Goal: Task Accomplishment & Management: Use online tool/utility

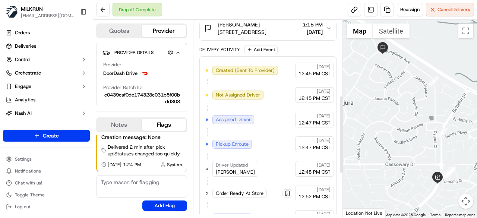
scroll to position [117, 0]
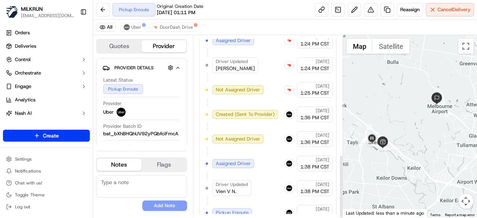
scroll to position [343, 0]
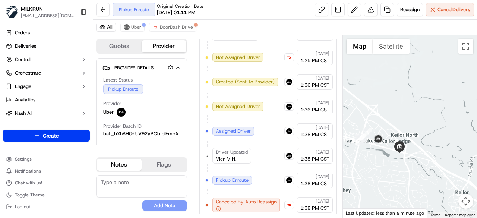
drag, startPoint x: 381, startPoint y: 149, endPoint x: 393, endPoint y: 152, distance: 12.2
click at [393, 152] on div at bounding box center [410, 126] width 135 height 183
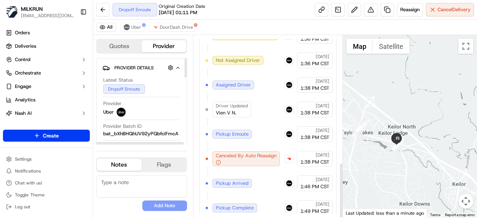
scroll to position [416, 0]
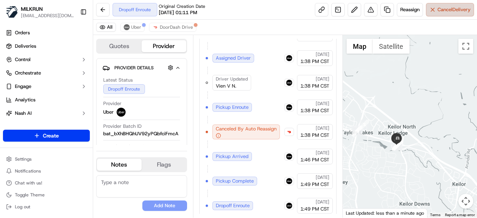
click at [451, 15] on button "Cancel Delivery" at bounding box center [450, 9] width 48 height 13
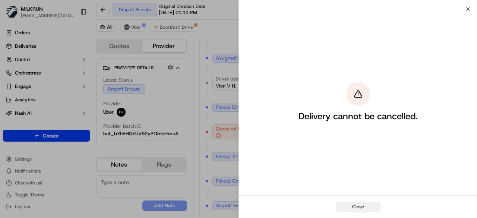
click at [375, 206] on button "Close" at bounding box center [358, 207] width 45 height 10
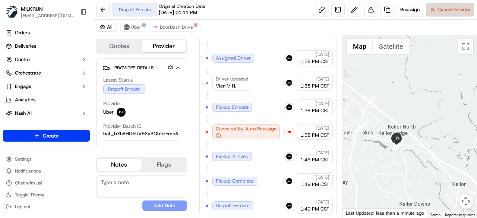
click at [435, 13] on button "Cancel Delivery" at bounding box center [450, 9] width 48 height 13
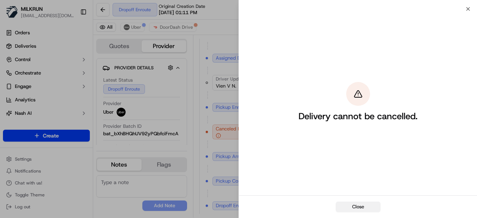
click at [364, 205] on button "Close" at bounding box center [358, 207] width 45 height 10
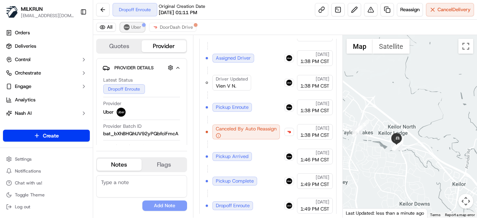
click at [133, 23] on button "Uber" at bounding box center [132, 27] width 24 height 9
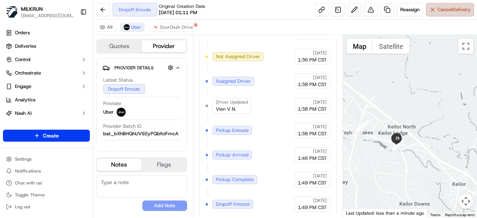
click at [447, 8] on span "Cancel Delivery" at bounding box center [454, 9] width 33 height 7
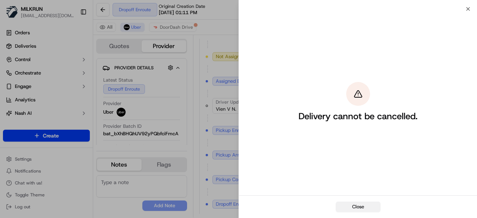
click at [369, 208] on button "Close" at bounding box center [358, 207] width 45 height 10
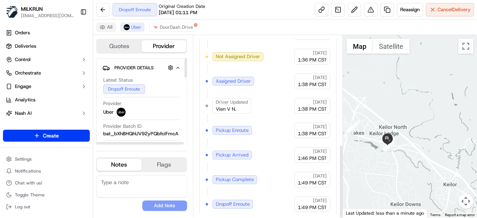
click at [106, 26] on button "All" at bounding box center [106, 27] width 20 height 9
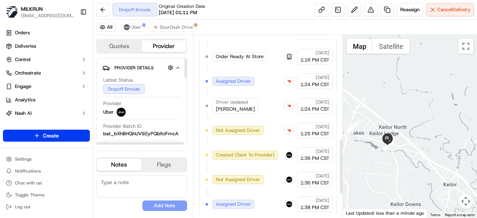
scroll to position [416, 0]
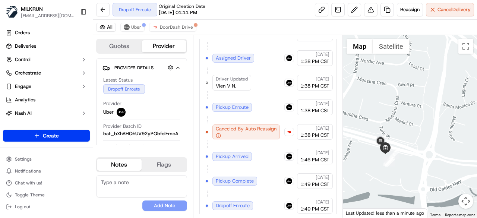
drag, startPoint x: 380, startPoint y: 152, endPoint x: 426, endPoint y: 164, distance: 47.0
click at [429, 165] on div at bounding box center [410, 126] width 135 height 183
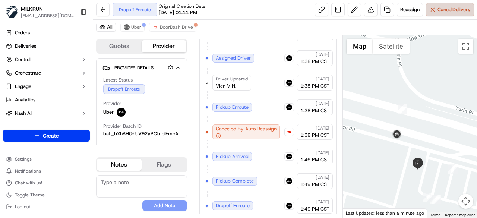
click at [452, 6] on span "Cancel Delivery" at bounding box center [454, 9] width 33 height 7
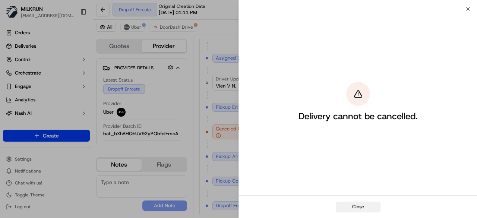
click at [358, 206] on button "Close" at bounding box center [358, 207] width 45 height 10
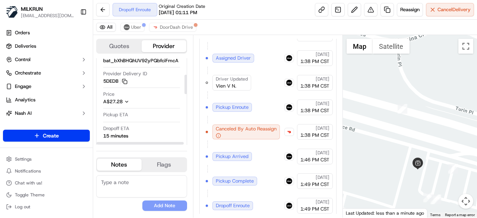
scroll to position [75, 0]
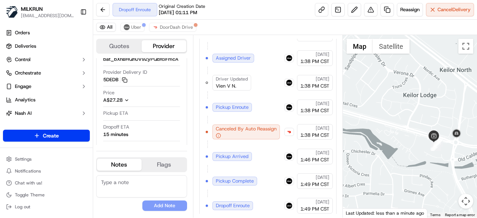
drag, startPoint x: 426, startPoint y: 156, endPoint x: 406, endPoint y: 147, distance: 22.2
click at [406, 147] on div at bounding box center [410, 126] width 135 height 183
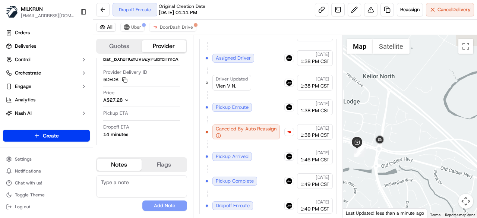
drag, startPoint x: 372, startPoint y: 179, endPoint x: 353, endPoint y: 182, distance: 19.1
click at [353, 182] on div at bounding box center [410, 126] width 135 height 183
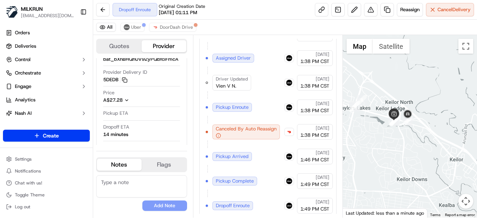
drag, startPoint x: 420, startPoint y: 133, endPoint x: 443, endPoint y: 152, distance: 30.2
click at [443, 152] on div at bounding box center [410, 126] width 135 height 183
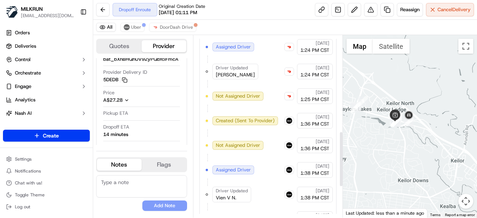
scroll to position [416, 0]
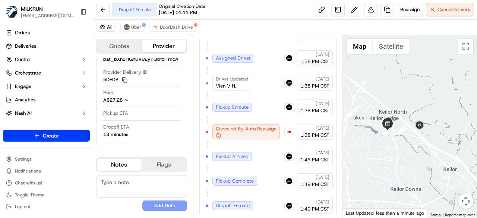
drag, startPoint x: 391, startPoint y: 148, endPoint x: 382, endPoint y: 160, distance: 16.0
click at [382, 160] on div at bounding box center [410, 126] width 135 height 183
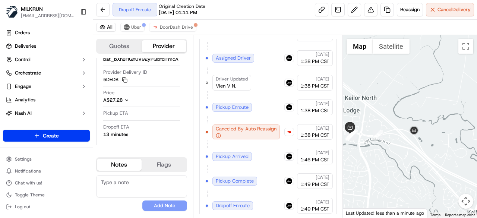
drag, startPoint x: 421, startPoint y: 141, endPoint x: 418, endPoint y: 183, distance: 42.6
click at [418, 183] on div at bounding box center [410, 126] width 135 height 183
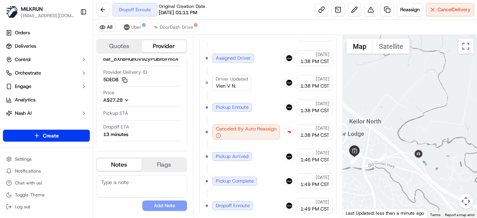
drag, startPoint x: 406, startPoint y: 171, endPoint x: 415, endPoint y: 168, distance: 9.6
click at [415, 168] on div at bounding box center [410, 126] width 135 height 183
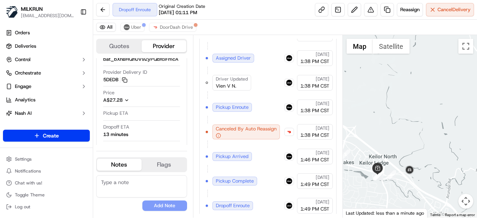
drag, startPoint x: 440, startPoint y: 133, endPoint x: 431, endPoint y: 149, distance: 18.7
click at [431, 149] on div at bounding box center [410, 126] width 135 height 183
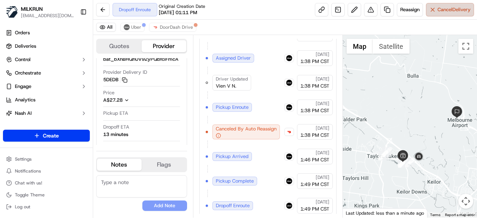
click at [441, 8] on span "Cancel Delivery" at bounding box center [454, 9] width 33 height 7
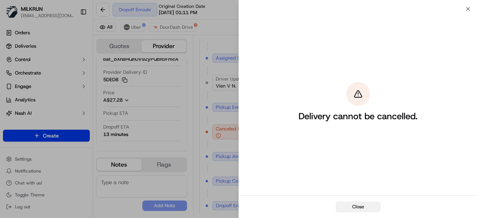
click at [372, 205] on button "Close" at bounding box center [358, 207] width 45 height 10
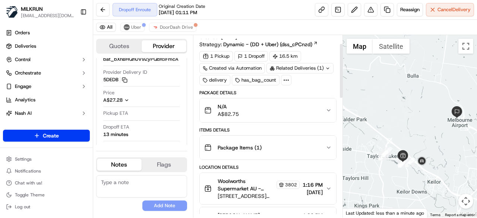
scroll to position [0, 0]
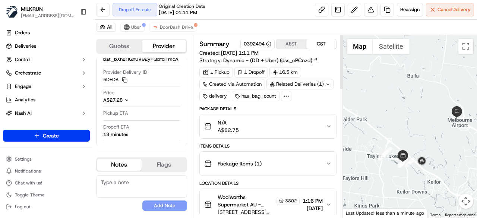
click at [330, 85] on div "Related Deliveries (1)" at bounding box center [300, 84] width 67 height 10
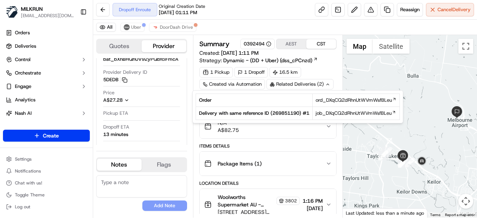
click at [325, 85] on icon at bounding box center [327, 84] width 5 height 5
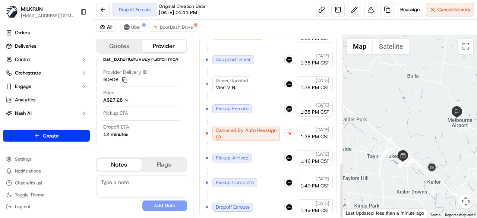
scroll to position [416, 0]
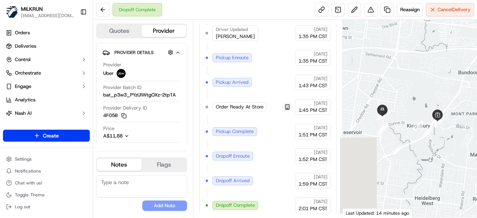
scroll to position [303, 0]
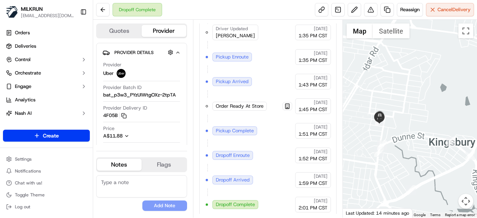
drag, startPoint x: 383, startPoint y: 123, endPoint x: 407, endPoint y: 130, distance: 25.5
click at [407, 130] on div at bounding box center [410, 119] width 135 height 198
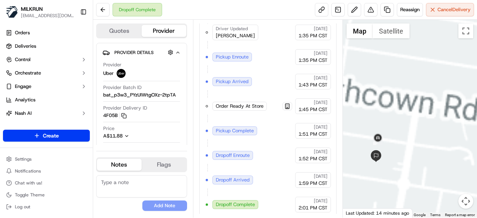
drag, startPoint x: 390, startPoint y: 143, endPoint x: 409, endPoint y: 146, distance: 20.0
click at [409, 146] on div at bounding box center [410, 119] width 135 height 198
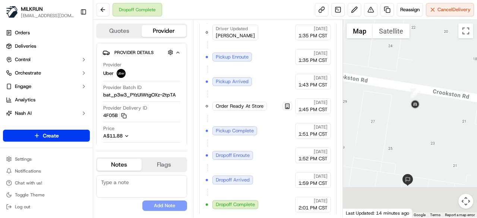
drag, startPoint x: 403, startPoint y: 141, endPoint x: 406, endPoint y: 114, distance: 26.2
click at [406, 114] on div at bounding box center [410, 119] width 135 height 198
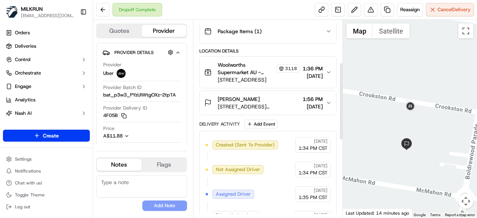
scroll to position [5, 0]
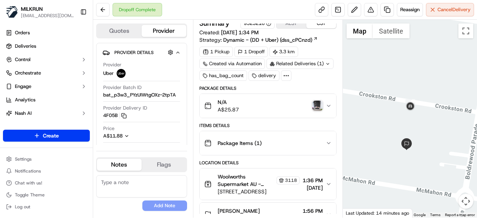
click at [322, 103] on img "button" at bounding box center [317, 106] width 10 height 10
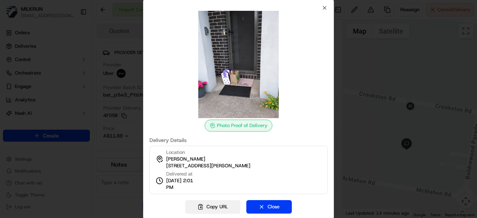
click at [225, 205] on button "Copy URL" at bounding box center [212, 206] width 55 height 13
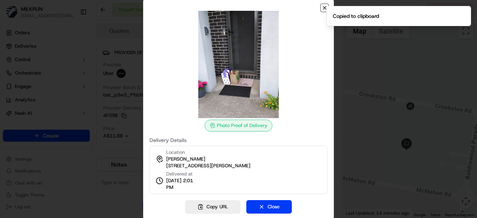
click at [325, 7] on icon "button" at bounding box center [325, 8] width 6 height 6
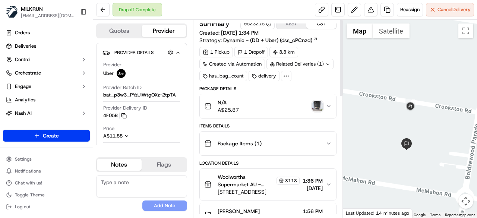
scroll to position [0, 0]
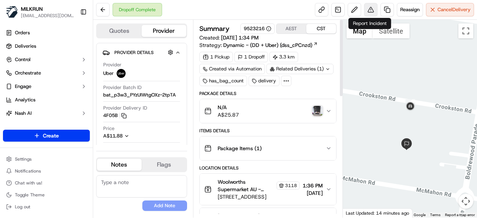
click at [370, 9] on button at bounding box center [370, 9] width 13 height 13
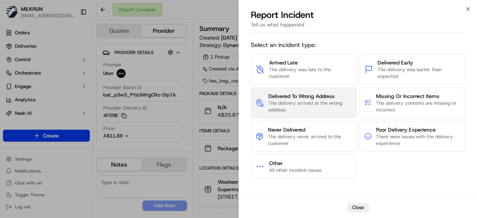
click at [306, 107] on span "The delivery arrived at the wrong address" at bounding box center [310, 106] width 84 height 13
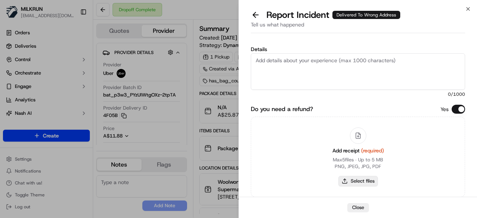
click at [365, 181] on button "Select files" at bounding box center [359, 181] width 40 height 10
type input "C:\fakepath\correct front door.png"
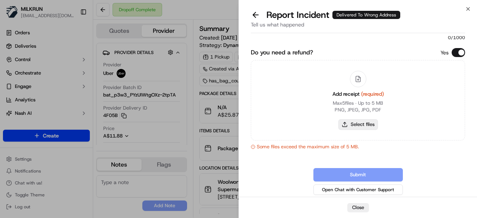
click at [356, 123] on button "Select files" at bounding box center [359, 124] width 40 height 10
type input "C:\fakepath\correct front door.png"
click at [369, 125] on button "Select files" at bounding box center [359, 124] width 40 height 10
type input "C:\fakepath\uploaded by driver.jpeg"
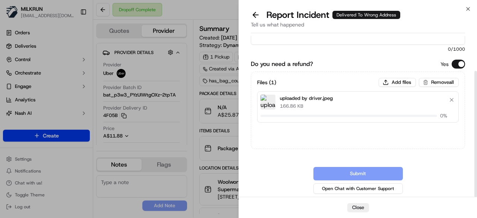
scroll to position [44, 0]
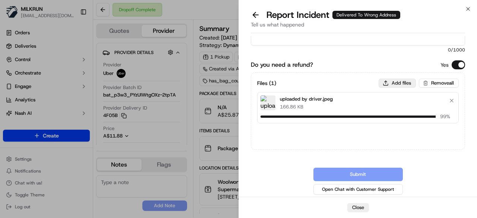
click at [394, 80] on button "Add files" at bounding box center [397, 83] width 37 height 9
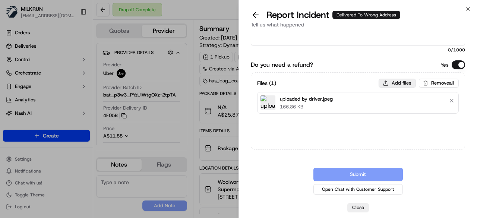
type input "C:\fakepath\1.png"
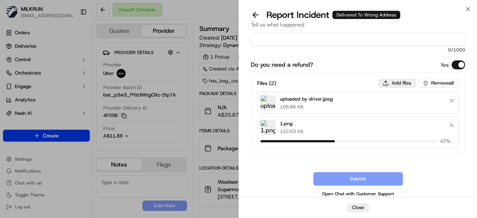
click at [397, 81] on button "Add files" at bounding box center [397, 83] width 37 height 9
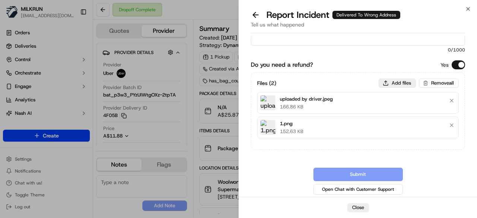
type input "C:\fakepath\2.png"
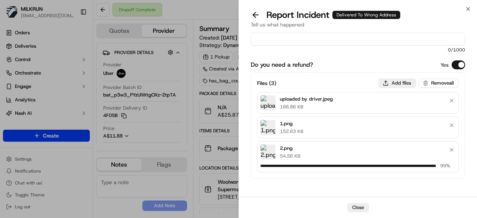
click at [393, 81] on button "Add files" at bounding box center [397, 83] width 37 height 9
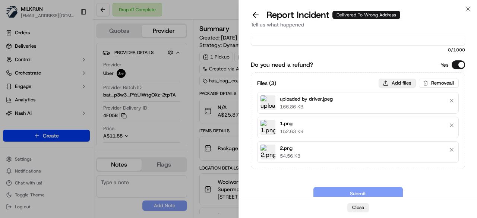
type input "C:\fakepath\cx front door.png"
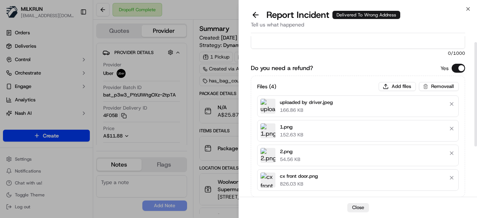
scroll to position [0, 0]
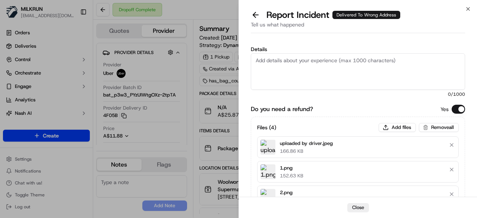
click at [316, 75] on textarea "Details" at bounding box center [358, 71] width 214 height 37
paste textarea "The customer didn't receive the order. As per the photo uploaded by the driver,…"
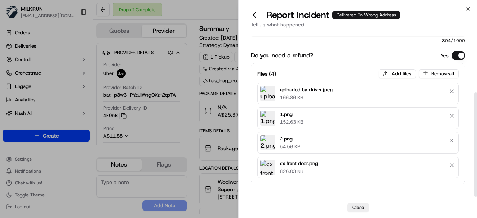
scroll to position [87, 0]
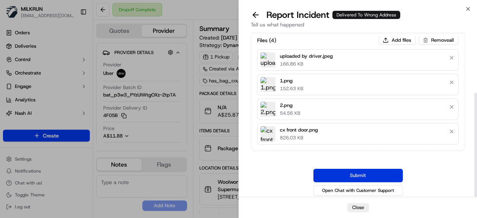
type textarea "The customer didn't receive the order. As per the photo uploaded by the driver,…"
click at [375, 173] on button "Submit" at bounding box center [358, 175] width 89 height 13
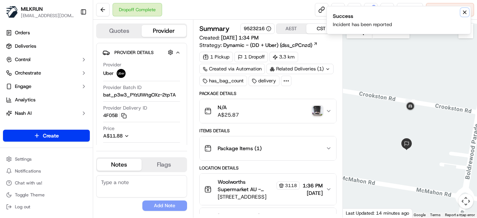
click at [465, 13] on icon "Notifications (F8)" at bounding box center [465, 12] width 6 height 6
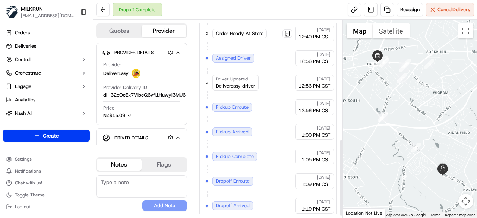
scroll to position [311, 0]
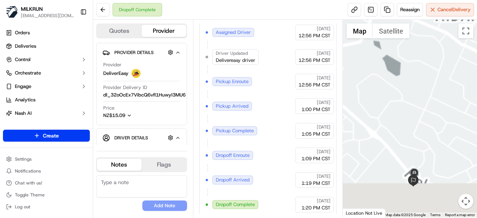
drag, startPoint x: 418, startPoint y: 121, endPoint x: 418, endPoint y: 116, distance: 5.3
click at [418, 116] on div at bounding box center [410, 119] width 135 height 198
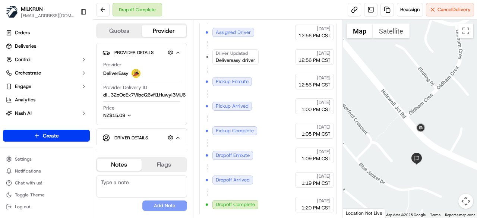
drag, startPoint x: 393, startPoint y: 170, endPoint x: 401, endPoint y: 132, distance: 38.5
click at [401, 132] on div at bounding box center [410, 119] width 135 height 198
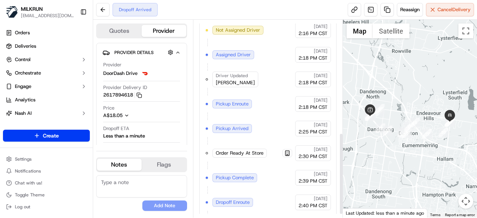
scroll to position [279, 0]
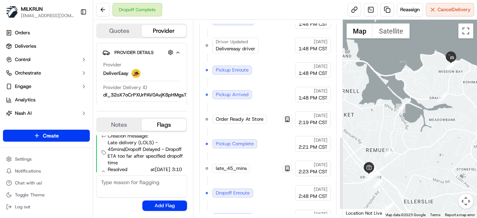
scroll to position [335, 0]
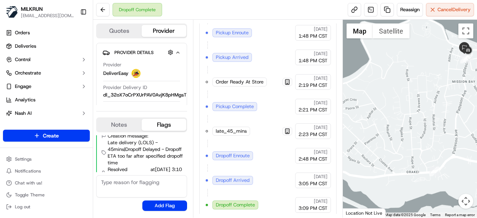
drag, startPoint x: 443, startPoint y: 96, endPoint x: 435, endPoint y: 149, distance: 53.4
click at [435, 149] on div at bounding box center [410, 119] width 135 height 198
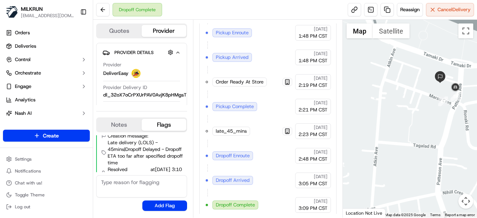
drag, startPoint x: 446, startPoint y: 132, endPoint x: 400, endPoint y: 118, distance: 47.5
click at [400, 118] on div at bounding box center [410, 119] width 135 height 198
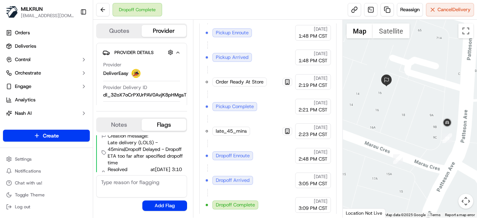
drag, startPoint x: 442, startPoint y: 93, endPoint x: 413, endPoint y: 174, distance: 86.1
click at [413, 174] on div at bounding box center [410, 119] width 135 height 198
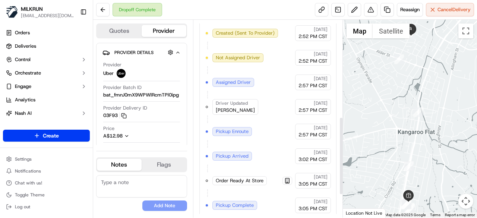
scroll to position [303, 0]
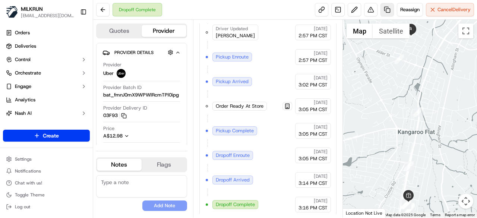
click at [387, 15] on link at bounding box center [387, 9] width 13 height 13
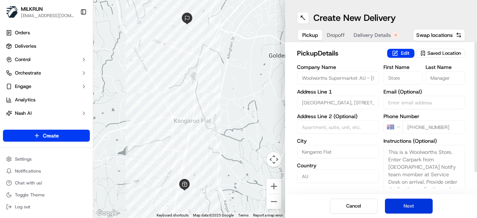
click at [412, 201] on button "Next" at bounding box center [409, 206] width 48 height 15
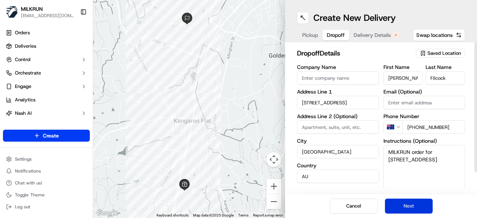
click at [412, 201] on button "Next" at bounding box center [409, 206] width 48 height 15
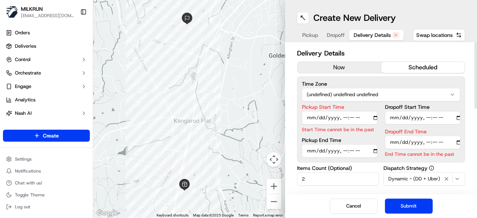
click at [352, 68] on button "now" at bounding box center [340, 67] width 84 height 11
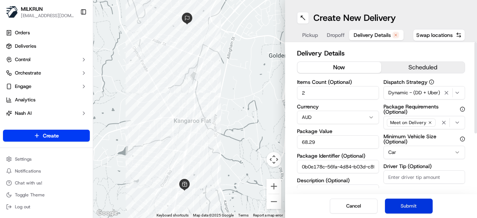
click at [428, 207] on button "Submit" at bounding box center [409, 206] width 48 height 15
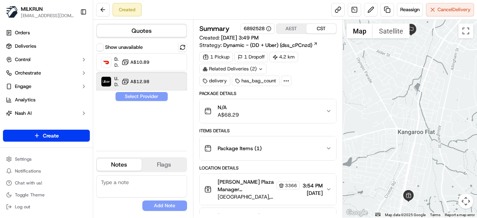
click at [154, 78] on div "Uber Dropoff ETA 31 minutes A$12.98" at bounding box center [141, 82] width 91 height 18
click at [160, 94] on button "Assign Provider" at bounding box center [141, 96] width 53 height 9
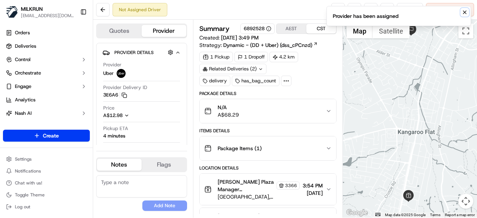
click at [465, 12] on icon "Notifications (F8)" at bounding box center [465, 12] width 6 height 6
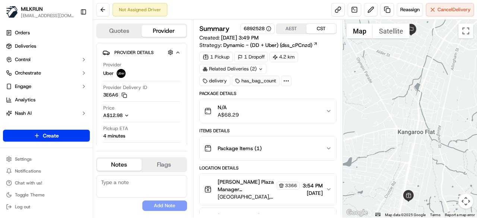
click at [331, 12] on div "Not Assigned Driver Reassign Cancel Delivery" at bounding box center [285, 10] width 384 height 20
click at [333, 12] on link at bounding box center [337, 9] width 13 height 13
